Goal: Transaction & Acquisition: Obtain resource

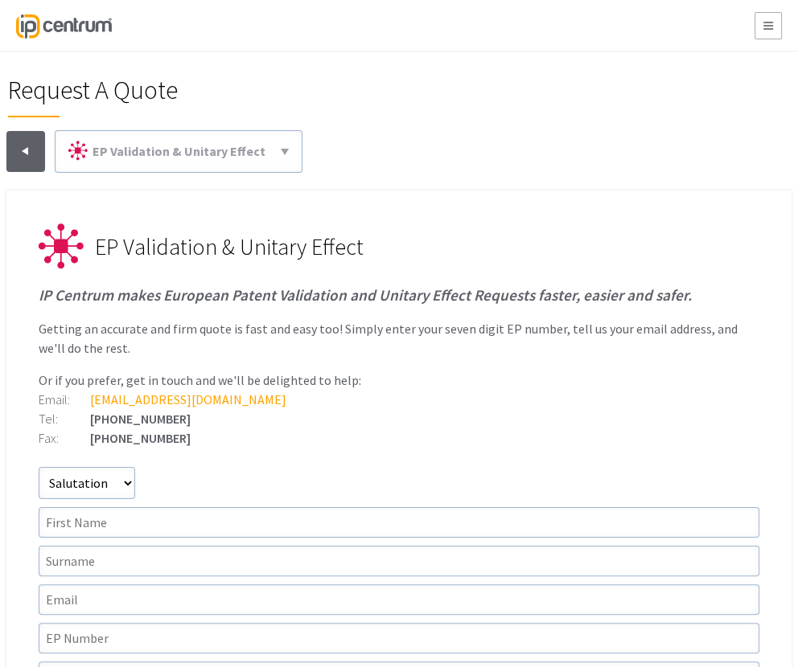
click at [63, 33] on span "IP Centrum" at bounding box center [63, 26] width 95 height 24
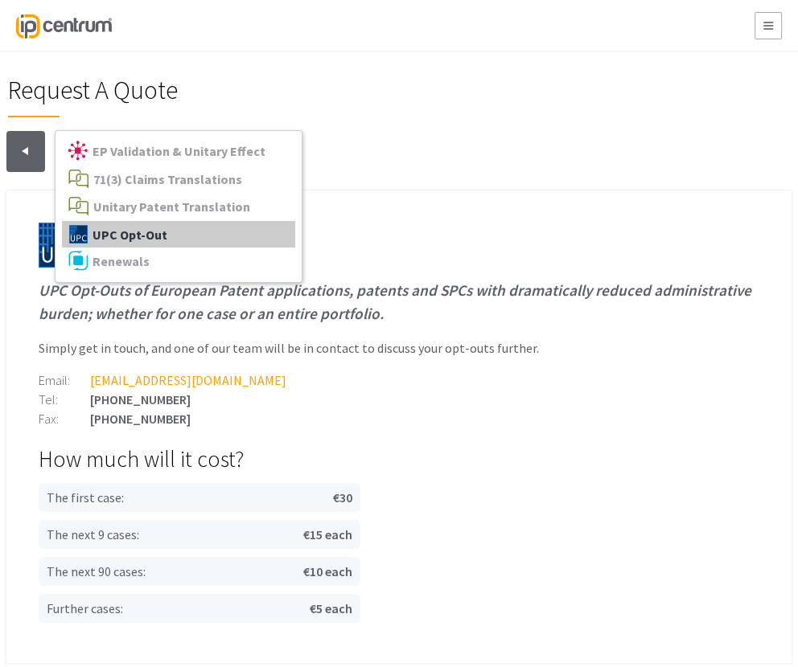
click at [171, 236] on link "UPC Opt-Out" at bounding box center [178, 234] width 233 height 27
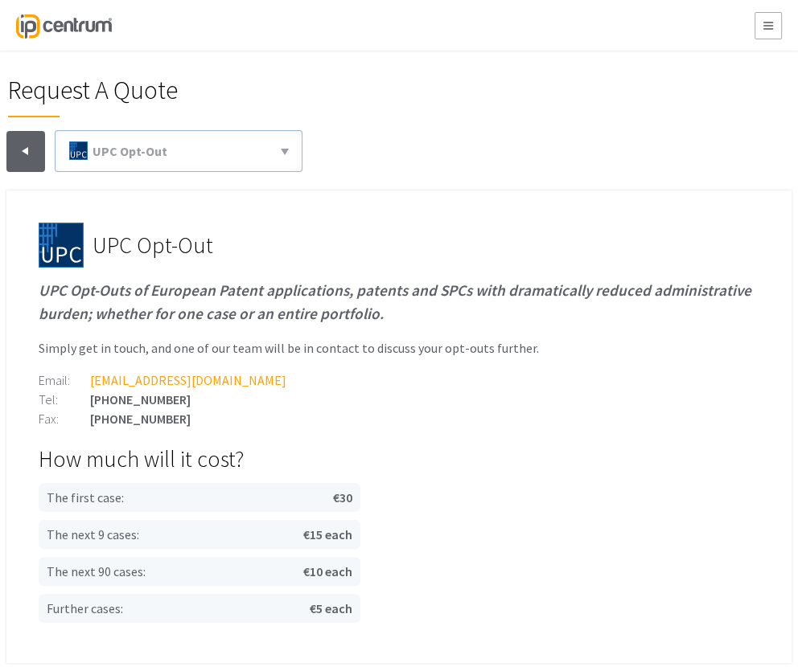
click at [330, 399] on div "[PHONE_NUMBER]" at bounding box center [399, 399] width 720 height 13
click at [51, 19] on span "IP Centrum" at bounding box center [63, 26] width 95 height 24
